Goal: Task Accomplishment & Management: Manage account settings

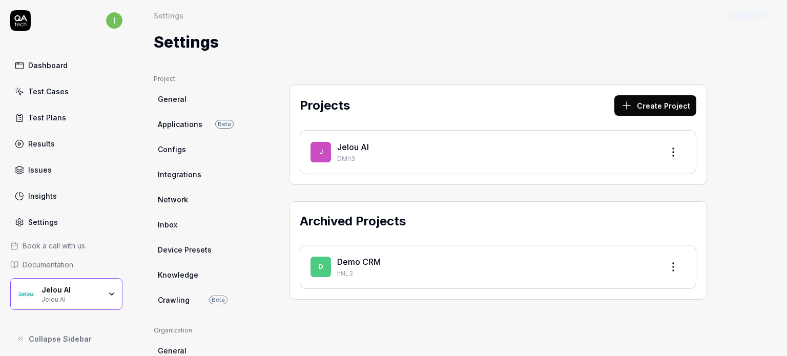
drag, startPoint x: 0, startPoint y: 0, endPoint x: 55, endPoint y: 233, distance: 239.6
click at [55, 233] on div "Book a call with us Documentation Jelou AI Jelou AI Collapse Sidebar" at bounding box center [66, 290] width 133 height 117
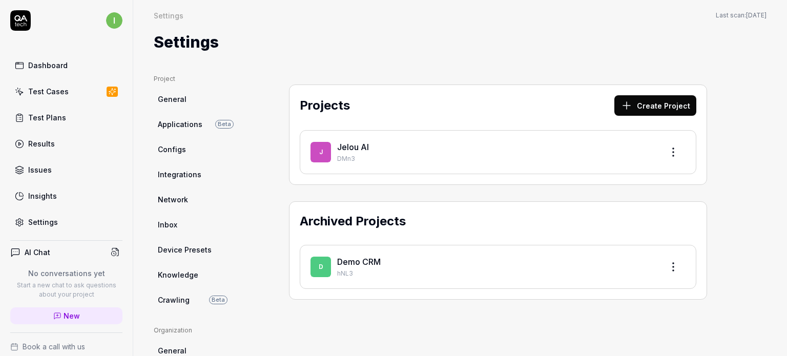
click at [53, 225] on div "Settings" at bounding box center [43, 222] width 30 height 11
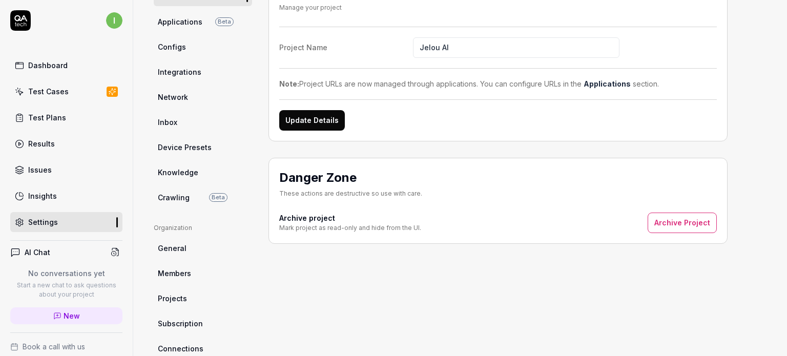
scroll to position [154, 0]
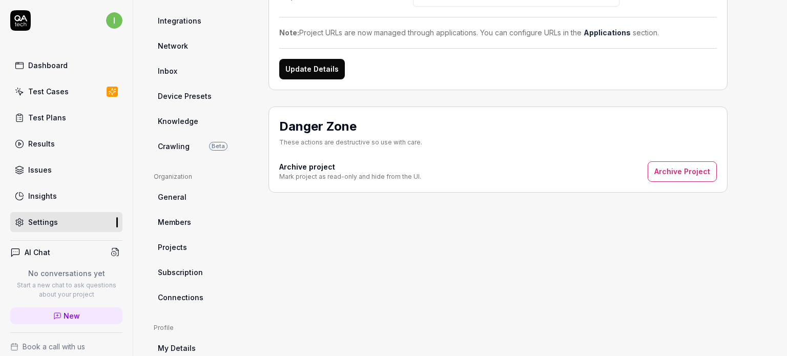
click at [180, 224] on span "Members" at bounding box center [174, 222] width 33 height 11
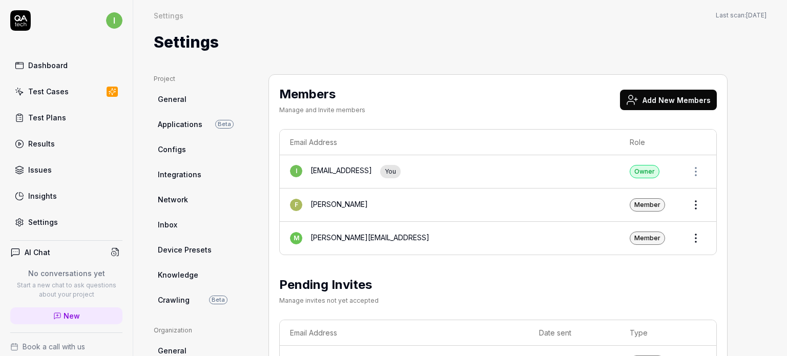
click at [661, 104] on button "Add New Members" at bounding box center [668, 100] width 97 height 21
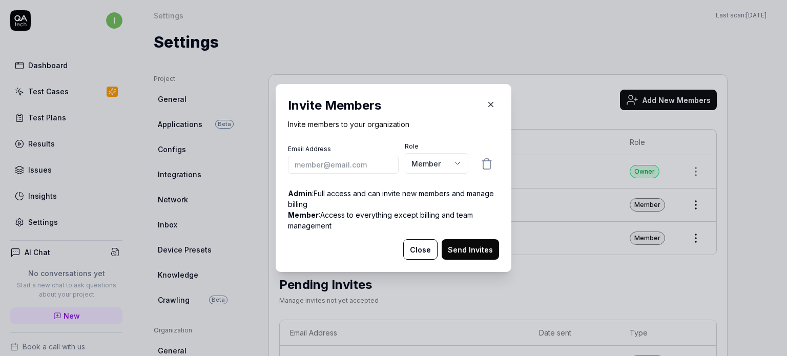
click at [345, 170] on input "email" at bounding box center [343, 165] width 111 height 18
type input "[PERSON_NAME][EMAIL_ADDRESS][PERSON_NAME]"
click at [437, 111] on h2 "Invite Members" at bounding box center [393, 105] width 211 height 18
click at [471, 248] on button "Send Invites" at bounding box center [470, 249] width 57 height 21
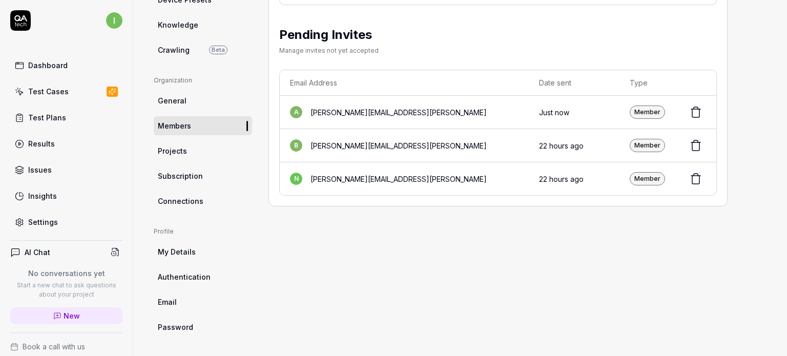
scroll to position [251, 0]
click at [651, 114] on div "Member" at bounding box center [647, 111] width 35 height 13
click at [337, 113] on div "[PERSON_NAME][EMAIL_ADDRESS][PERSON_NAME]" at bounding box center [399, 112] width 176 height 11
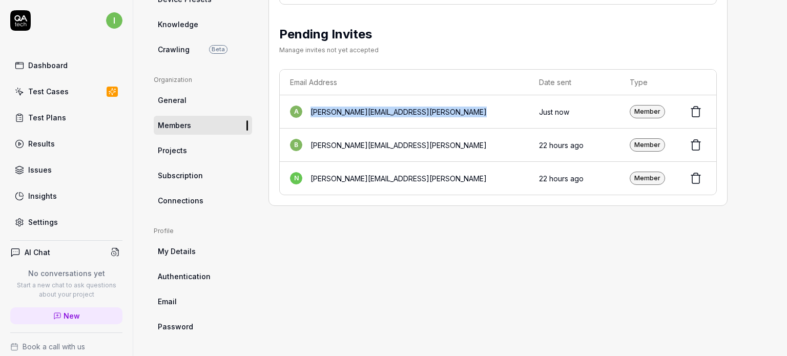
click at [337, 113] on div "[PERSON_NAME][EMAIL_ADDRESS][PERSON_NAME]" at bounding box center [399, 112] width 176 height 11
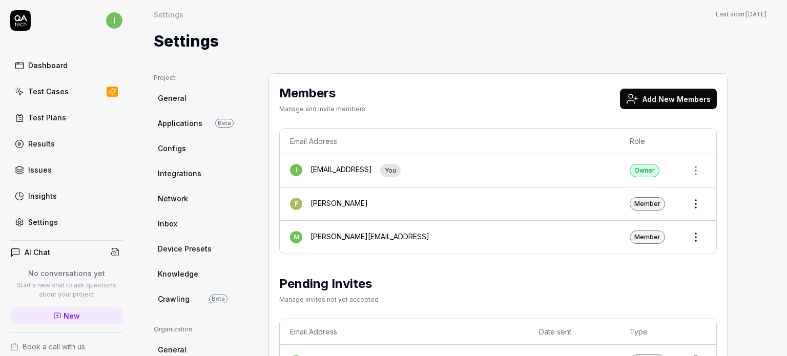
scroll to position [0, 0]
